Goal: Browse casually: Explore the website without a specific task or goal

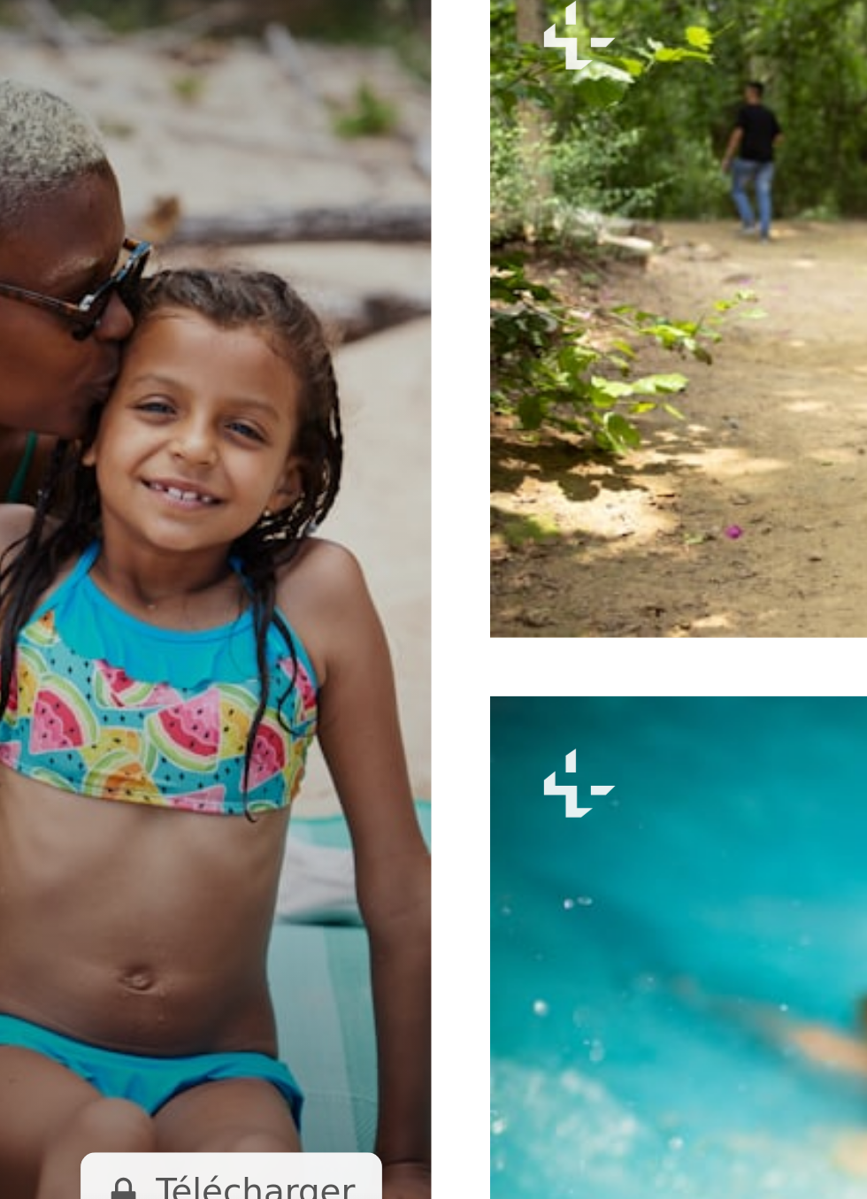
click at [336, 678] on img at bounding box center [265, 631] width 374 height 560
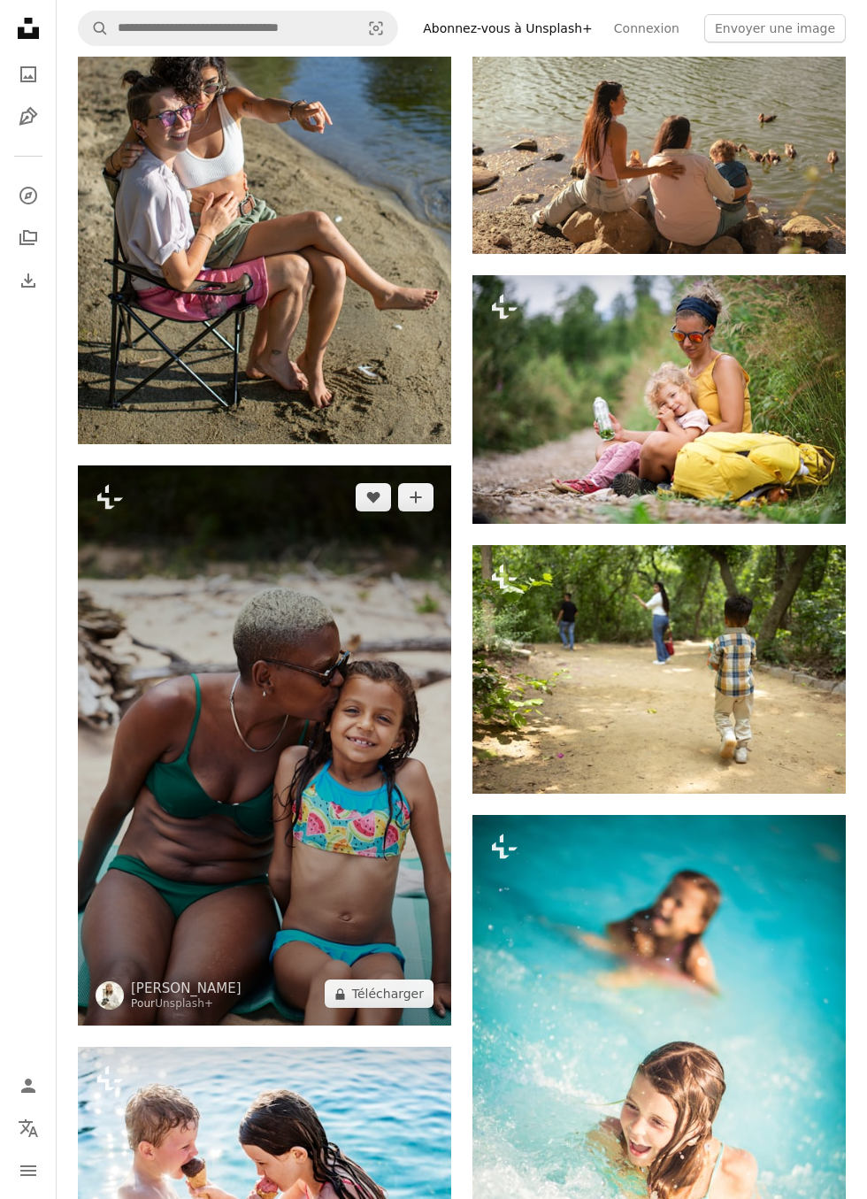
scroll to position [40017, 0]
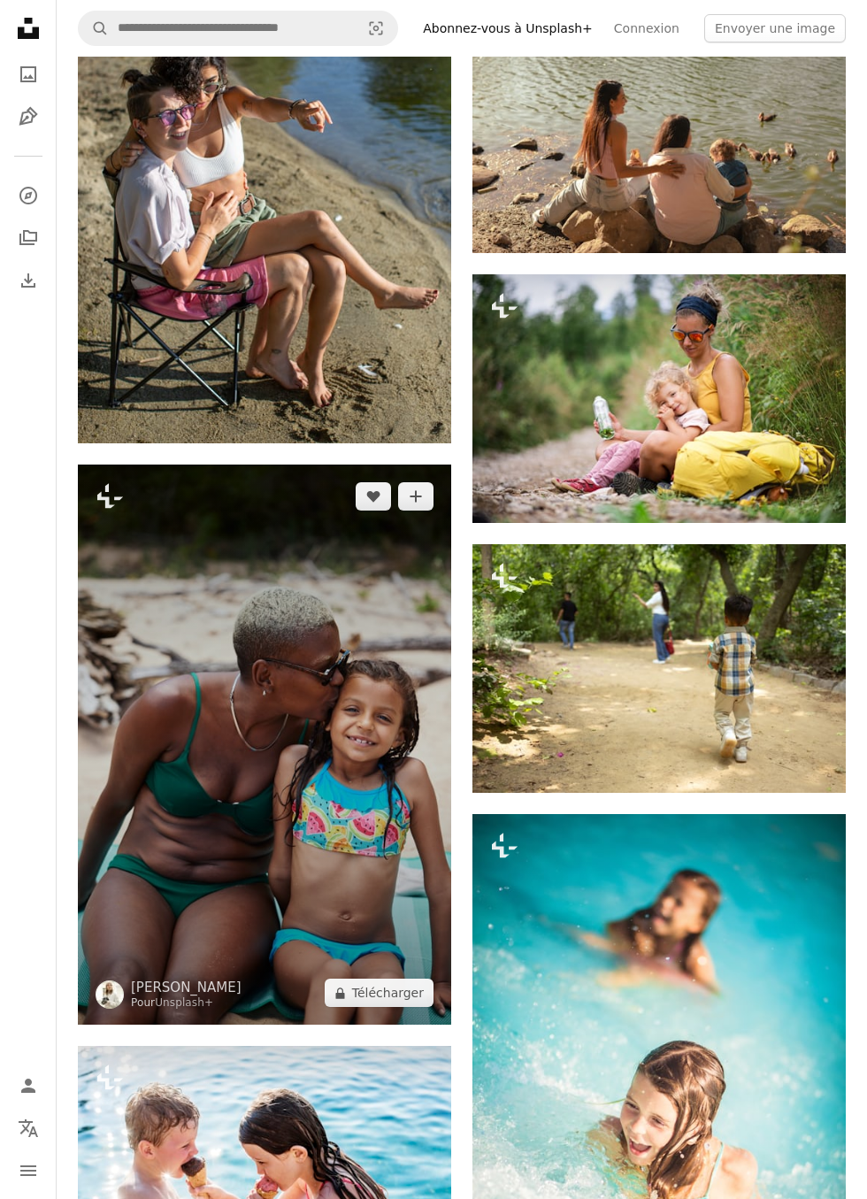
click at [210, 860] on img at bounding box center [265, 745] width 374 height 560
click at [98, 508] on icon at bounding box center [110, 495] width 26 height 25
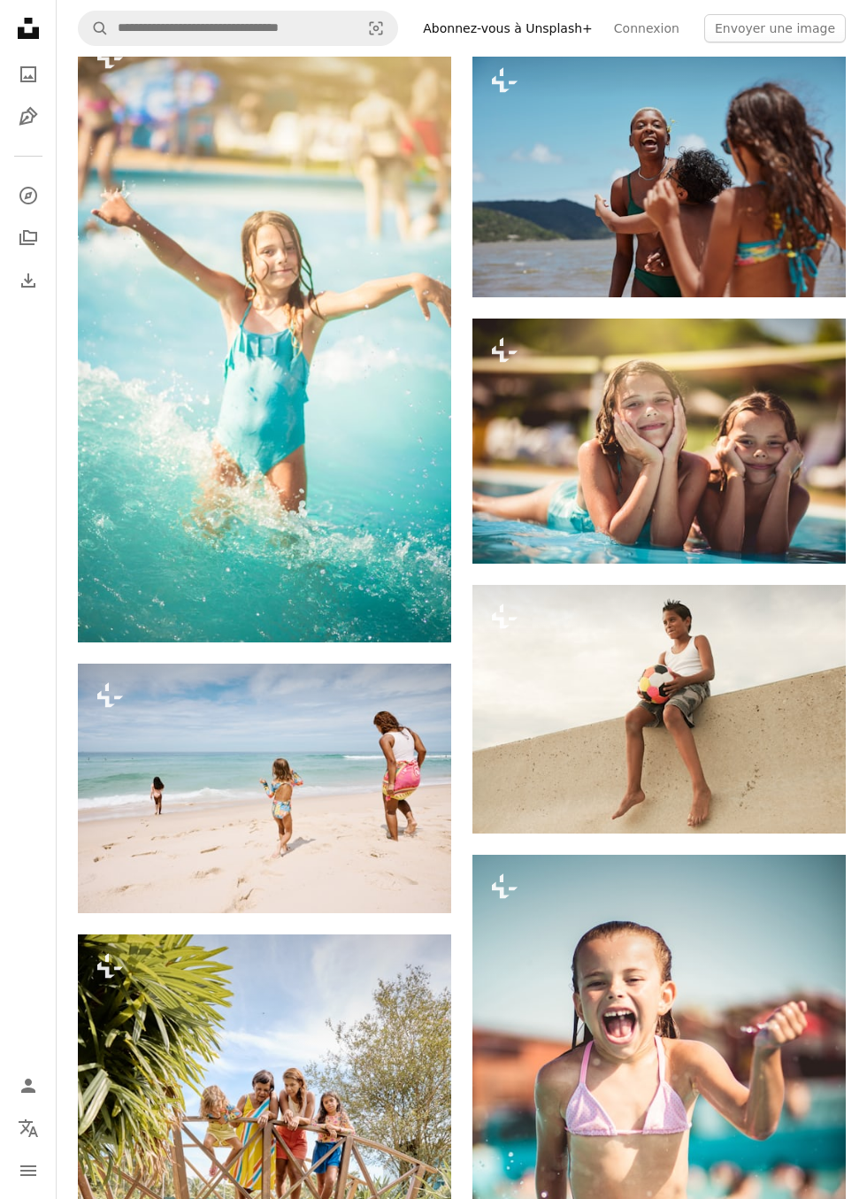
scroll to position [53234, 0]
